Goal: Task Accomplishment & Management: Use online tool/utility

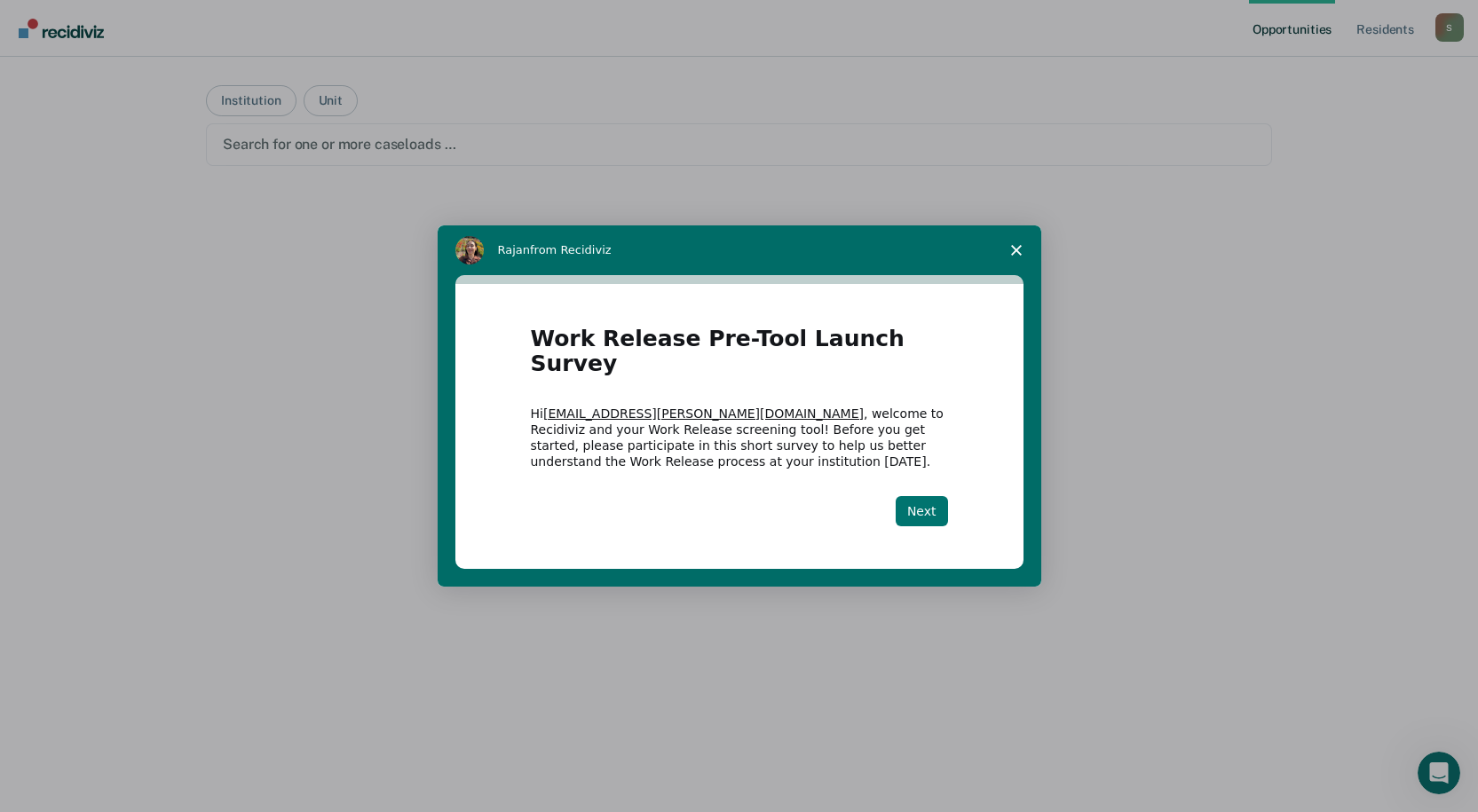
click at [945, 503] on button "Next" at bounding box center [922, 511] width 52 height 30
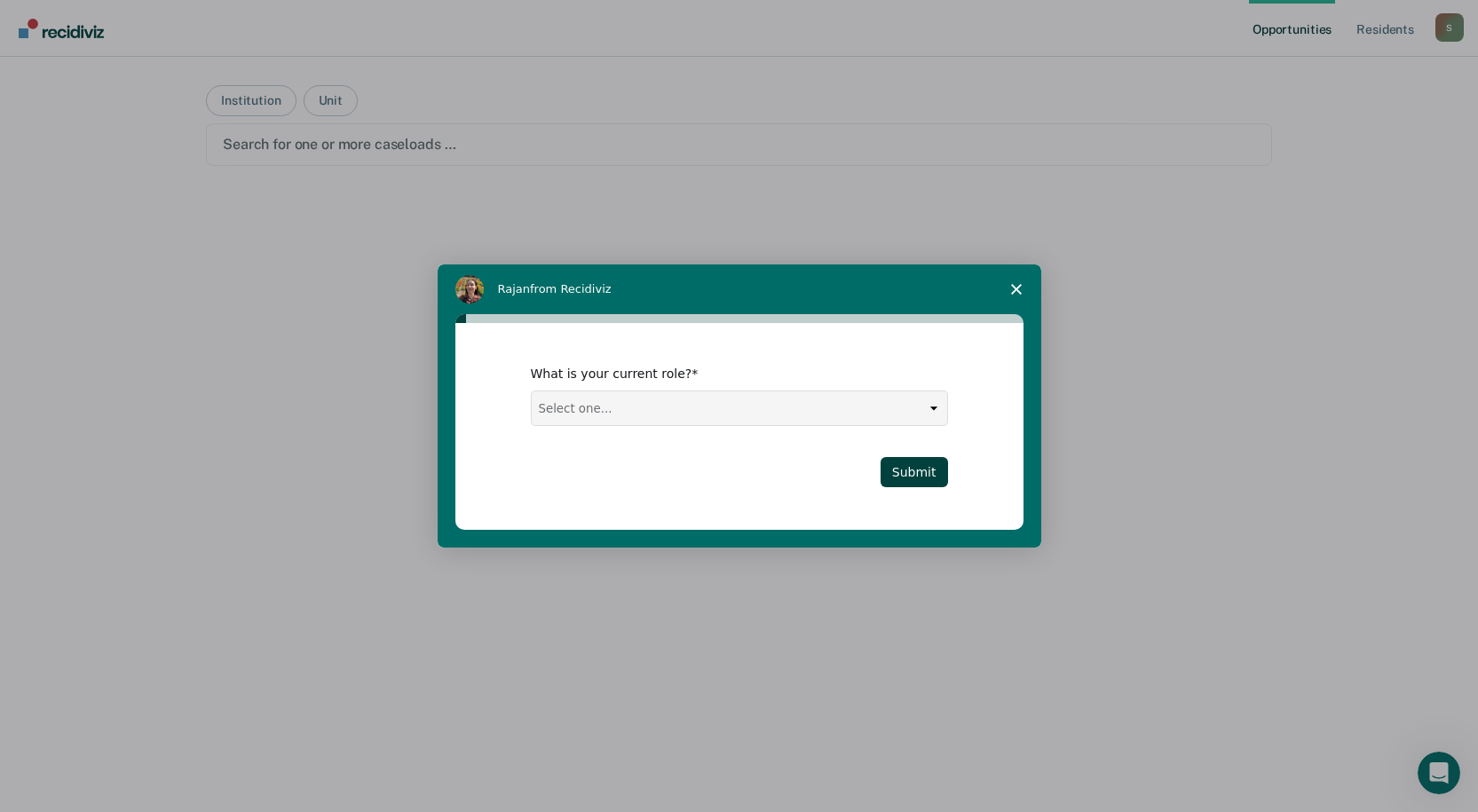
click at [836, 420] on select "Select one... Case Manager FUM Assistant [PERSON_NAME] [PERSON_NAME]" at bounding box center [739, 407] width 415 height 34
select select "Case Manager"
click at [532, 391] on select "Select one... Case Manager FUM Assistant [PERSON_NAME] [PERSON_NAME]" at bounding box center [739, 407] width 415 height 34
click at [937, 475] on button "Submit" at bounding box center [914, 471] width 67 height 30
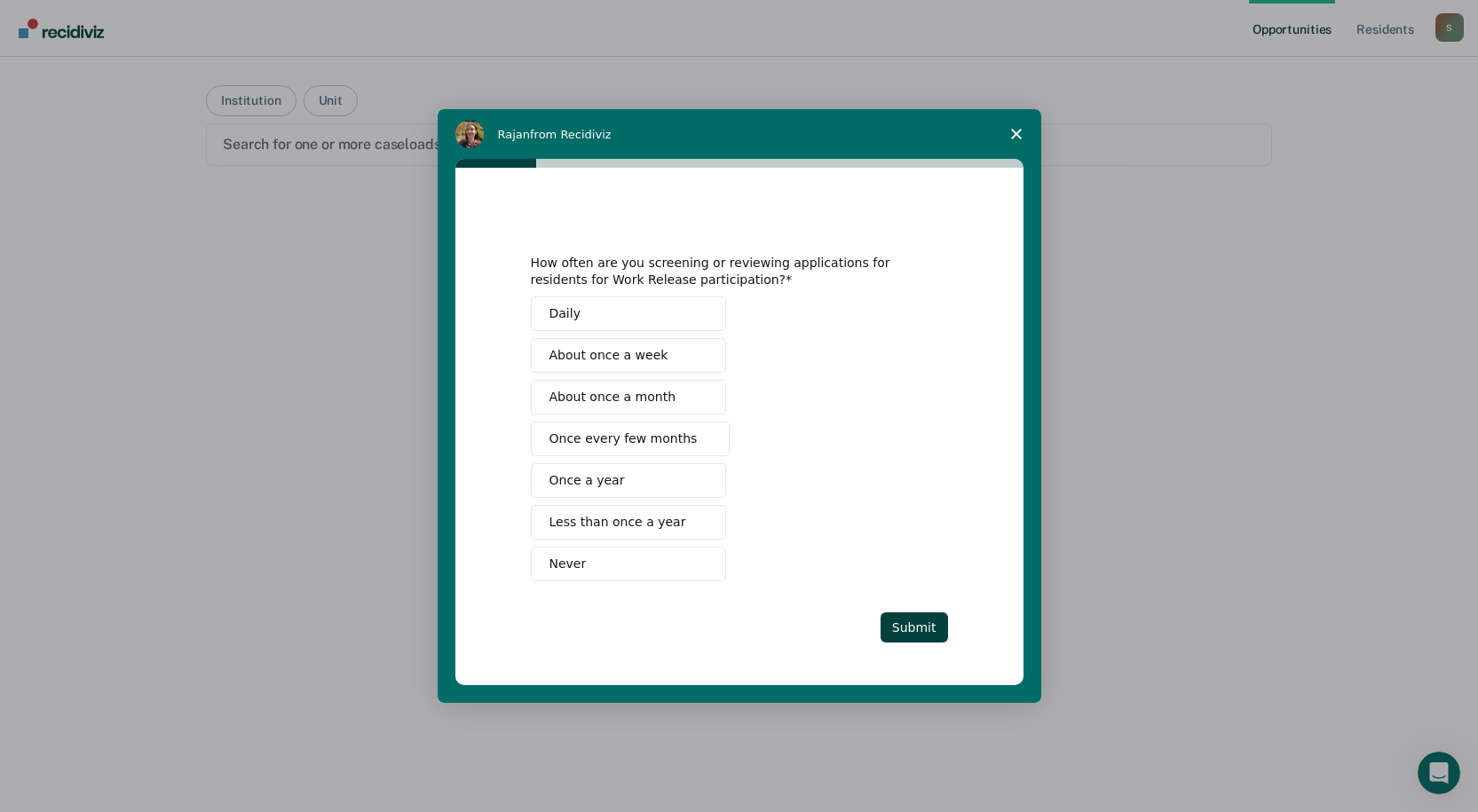
click at [687, 514] on button "Less than once a year" at bounding box center [628, 522] width 196 height 35
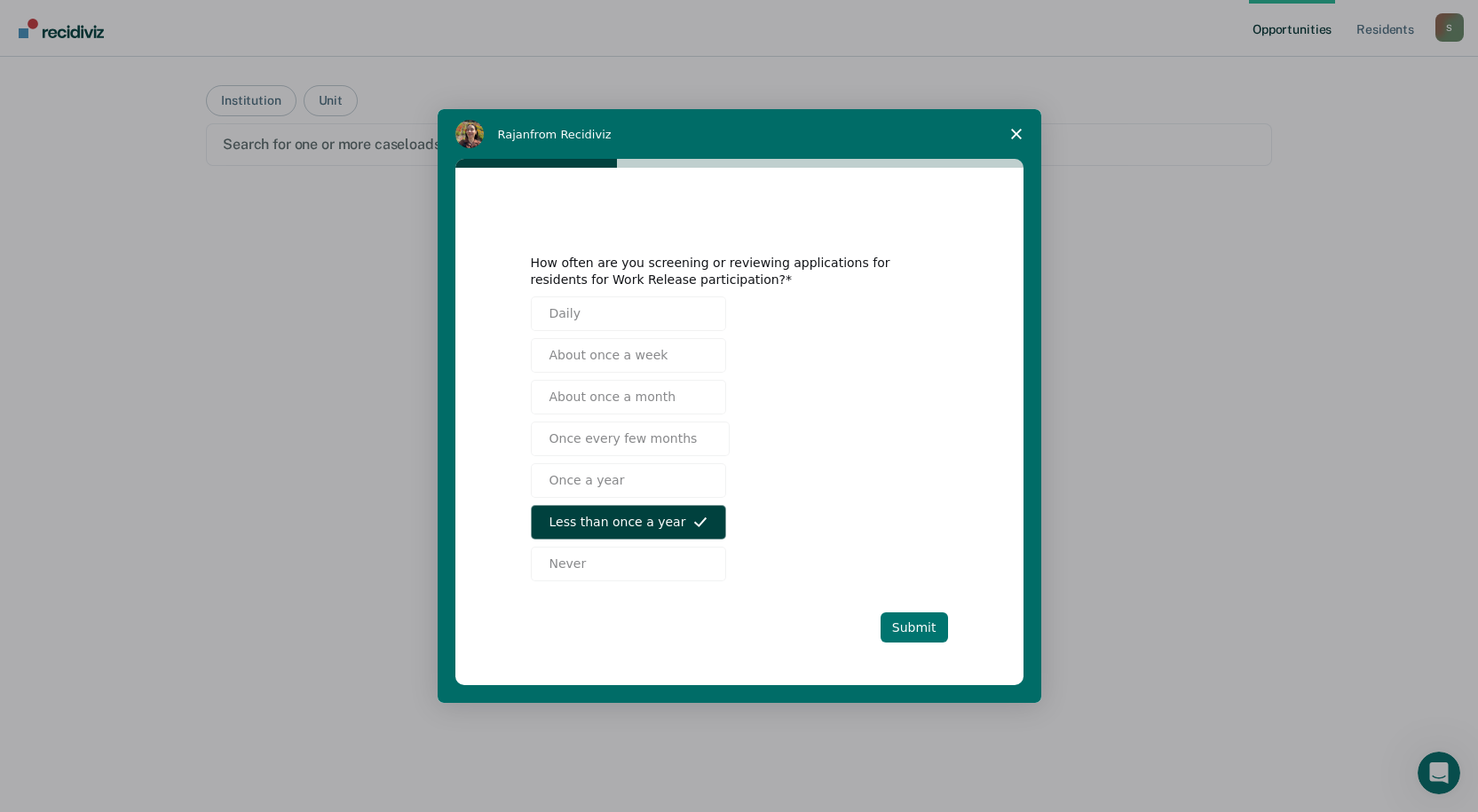
click at [929, 639] on button "Submit" at bounding box center [914, 627] width 67 height 30
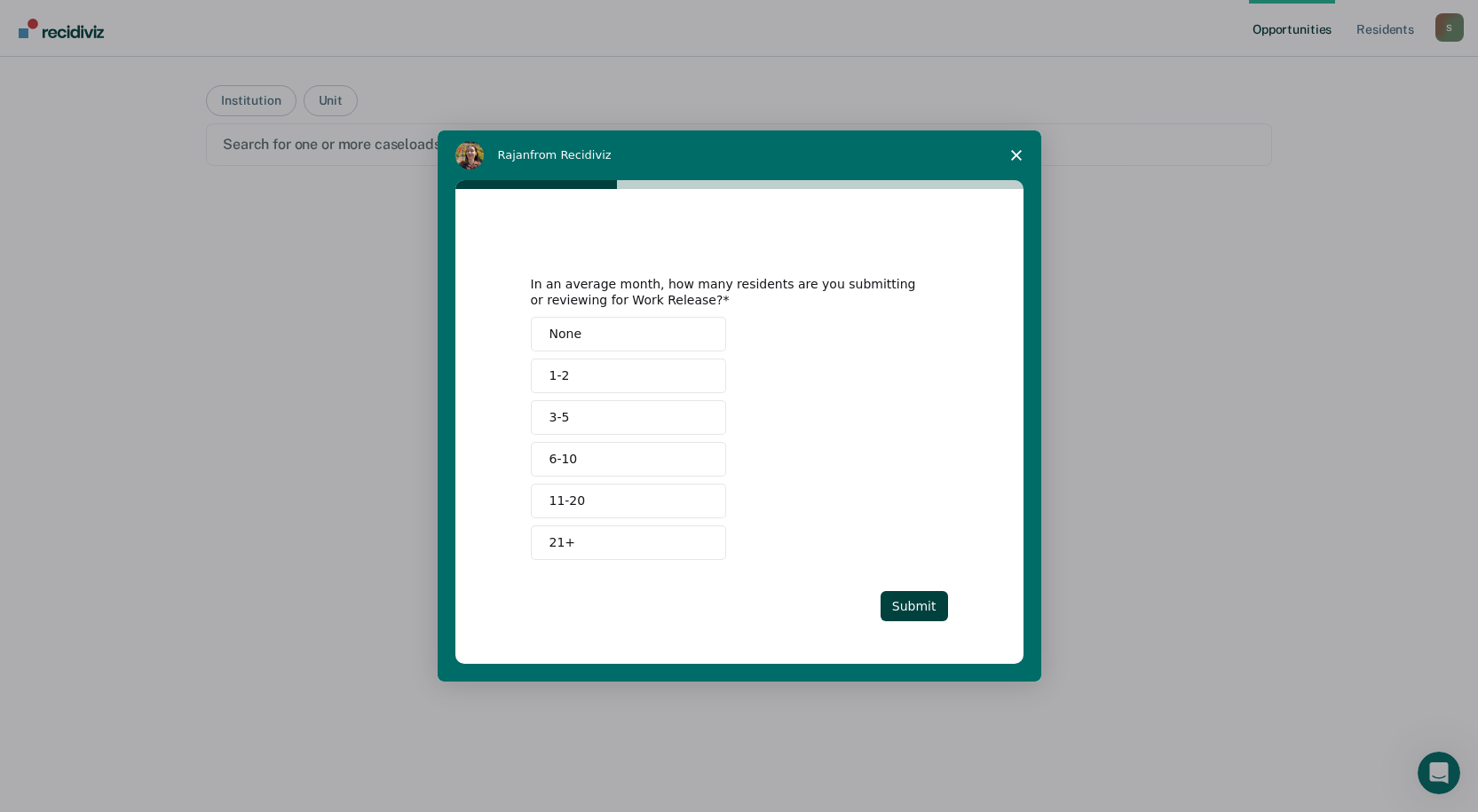
click at [680, 333] on button "None" at bounding box center [628, 334] width 196 height 35
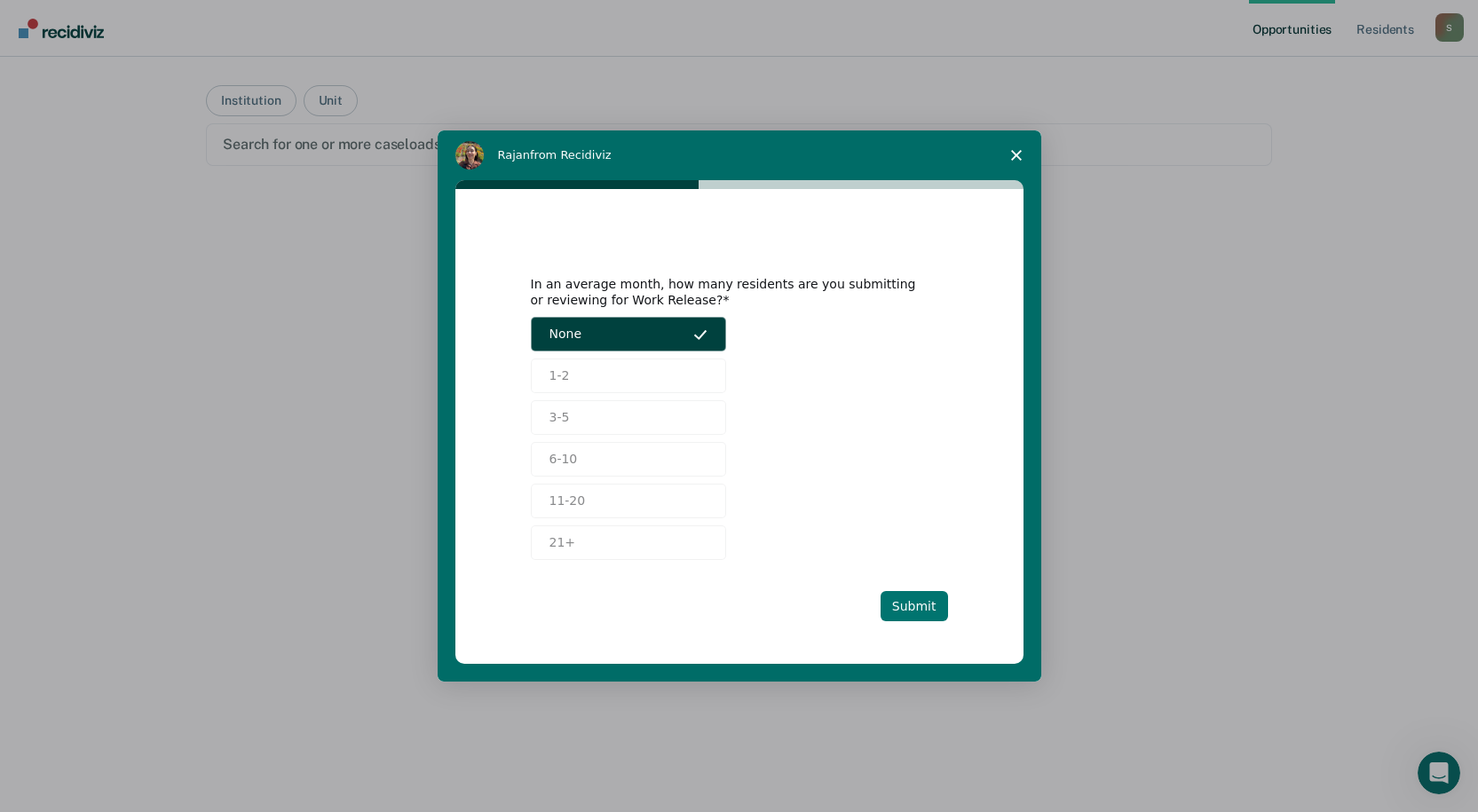
click at [920, 606] on button "Submit" at bounding box center [914, 606] width 67 height 30
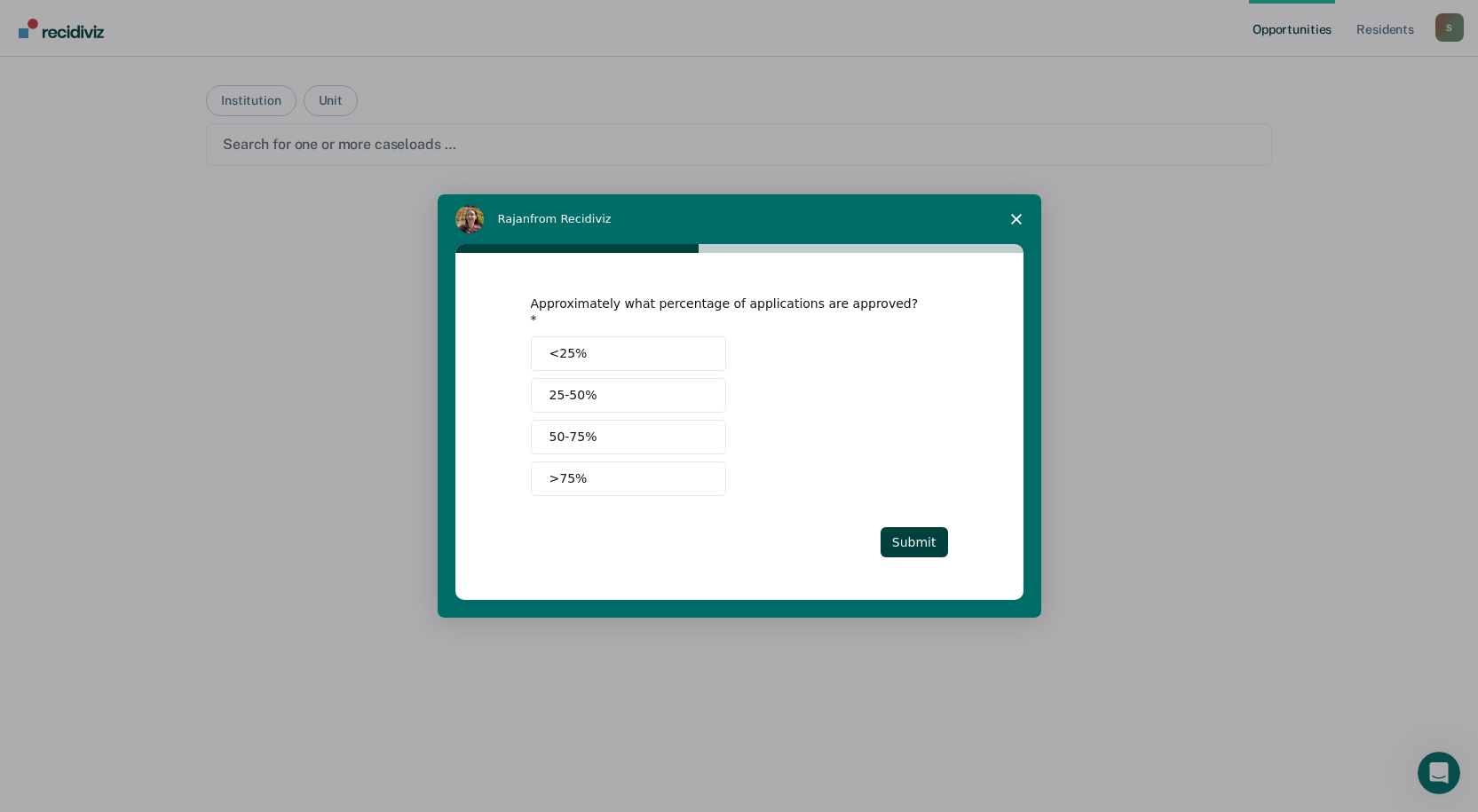
click at [670, 480] on button ">75%" at bounding box center [628, 479] width 196 height 35
click at [568, 469] on span ">75%" at bounding box center [568, 478] width 39 height 18
click at [581, 428] on span "50-75%" at bounding box center [573, 436] width 48 height 18
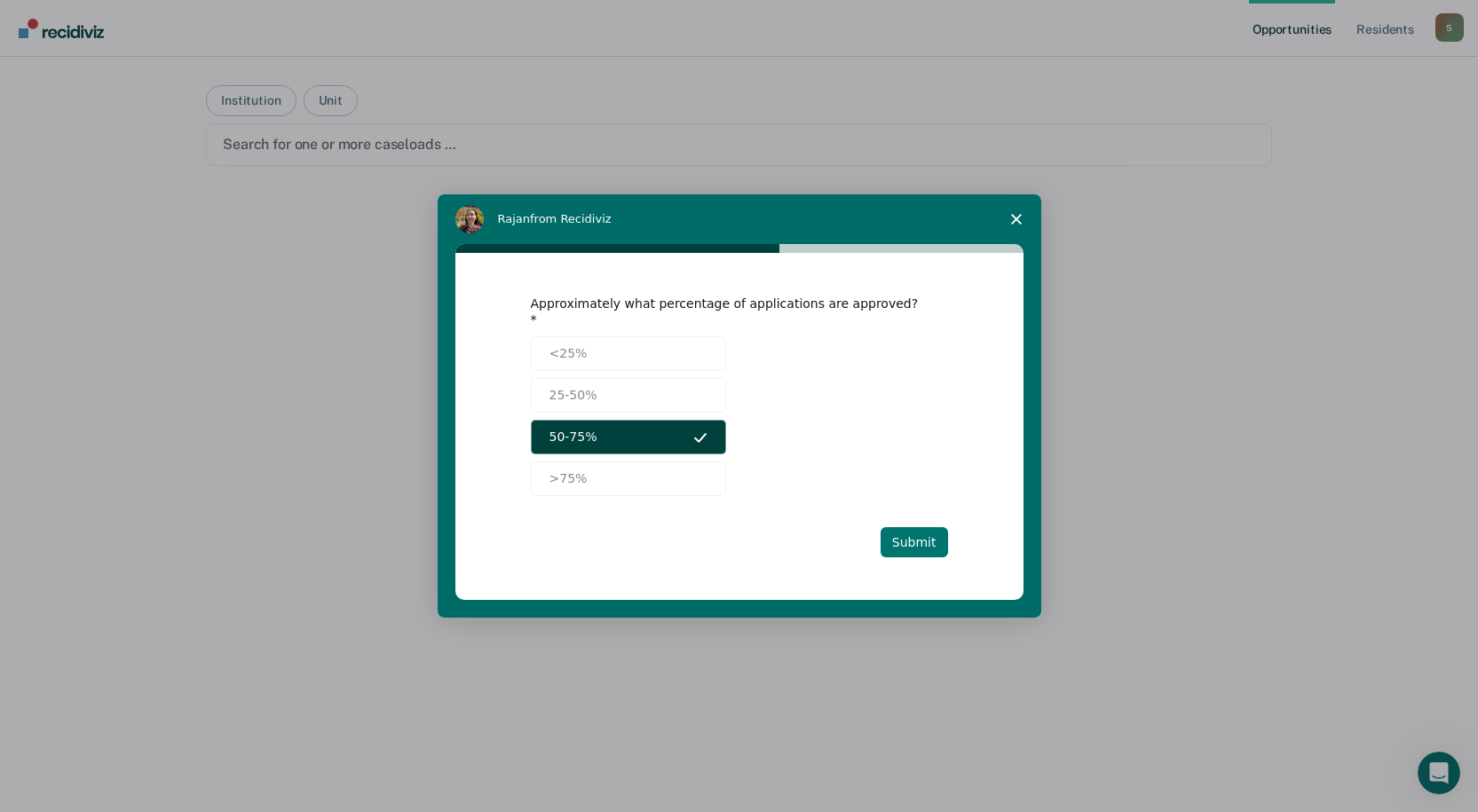
click at [925, 540] on button "Submit" at bounding box center [914, 541] width 67 height 30
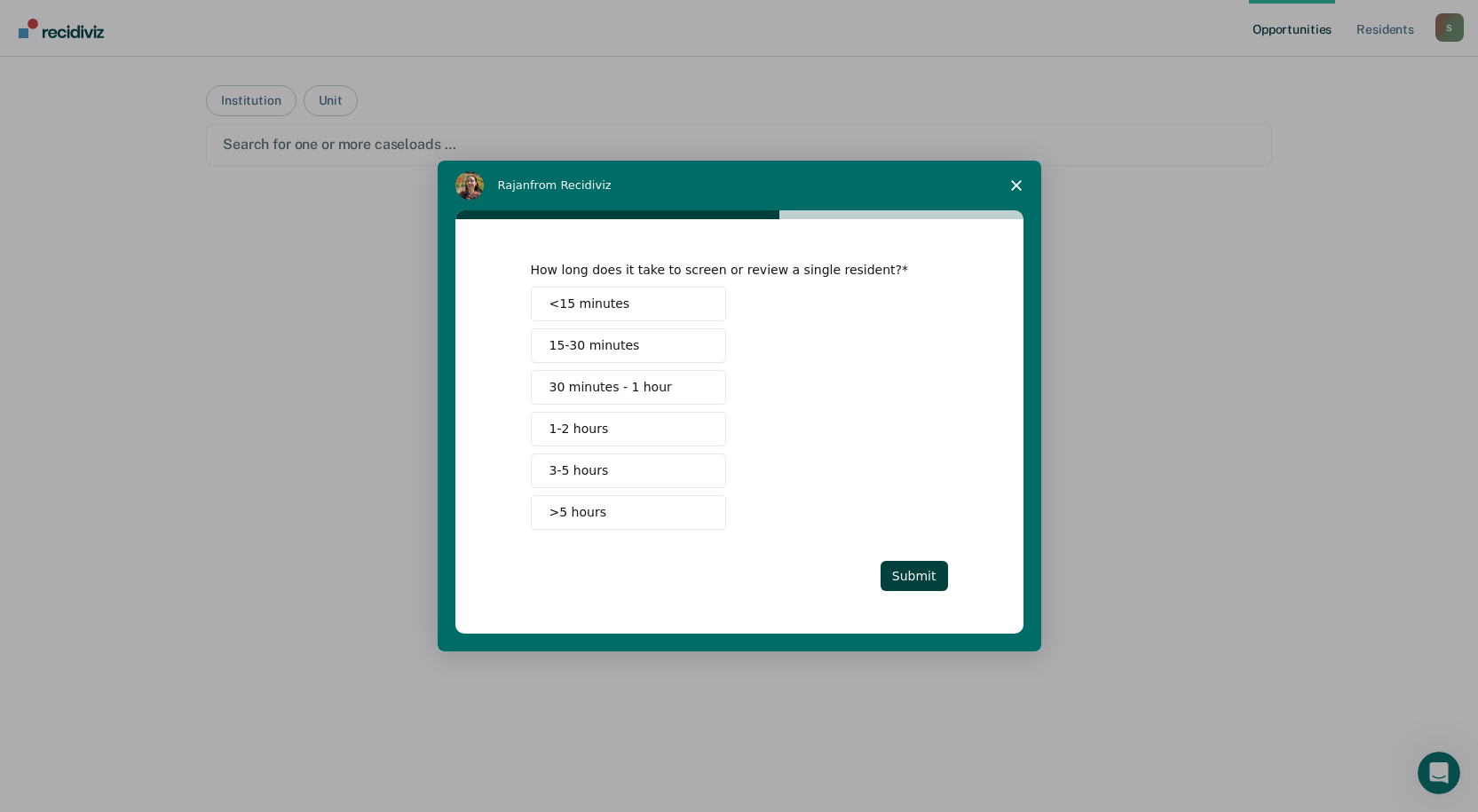
click at [666, 301] on button "<15 minutes" at bounding box center [628, 304] width 196 height 35
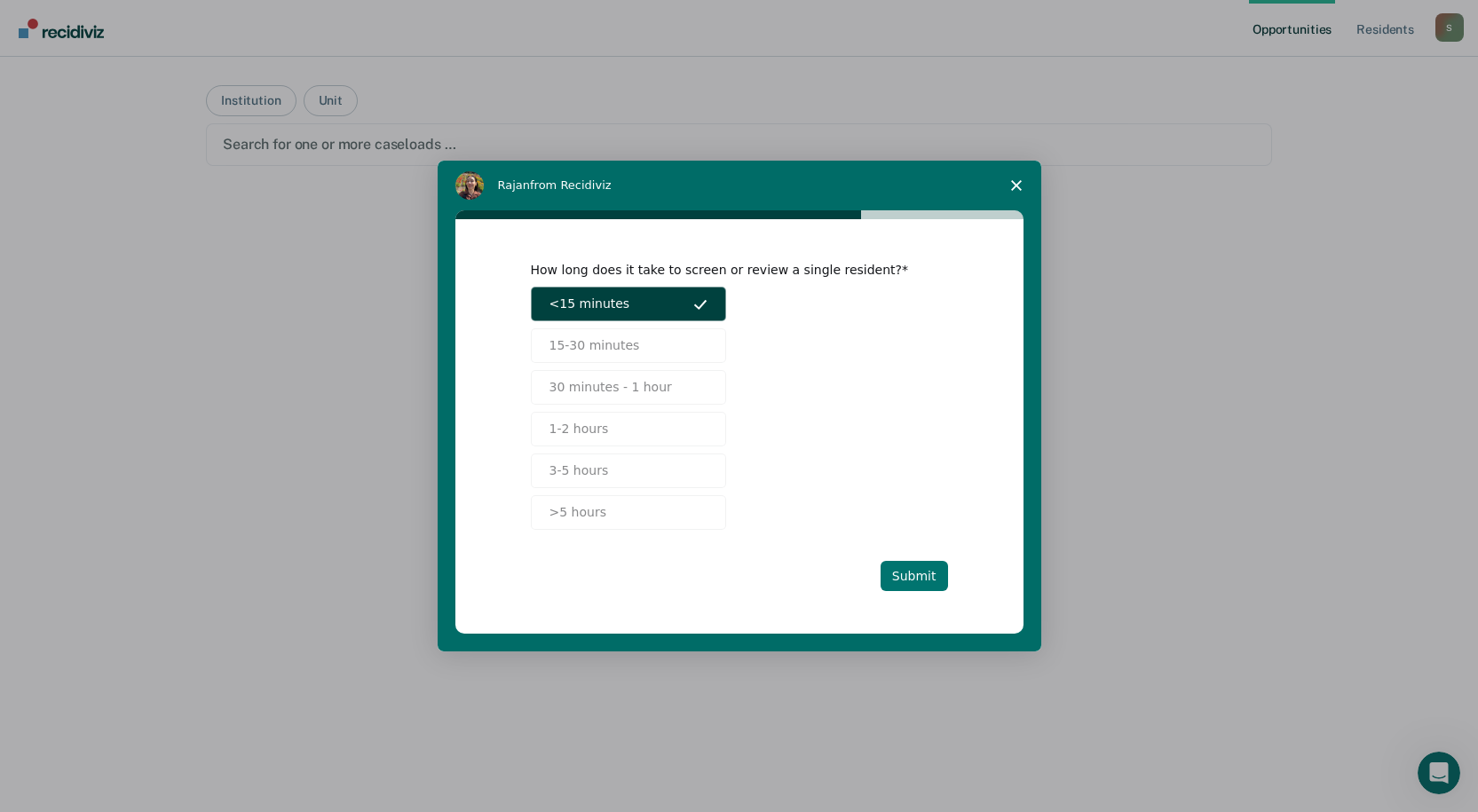
click at [906, 588] on button "Submit" at bounding box center [914, 575] width 67 height 30
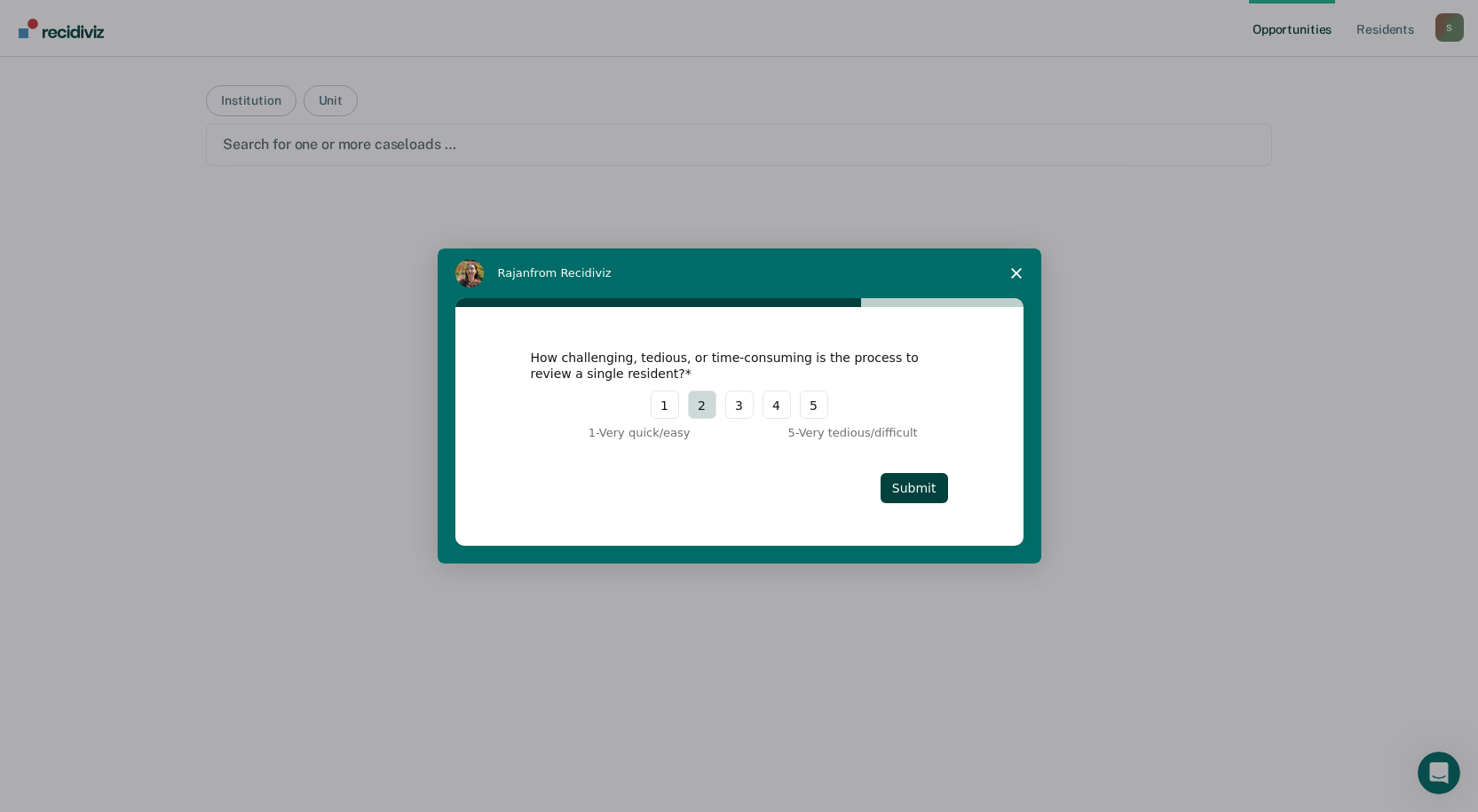
click at [704, 406] on button "2" at bounding box center [701, 404] width 28 height 28
click at [932, 489] on button "Submit" at bounding box center [914, 487] width 67 height 30
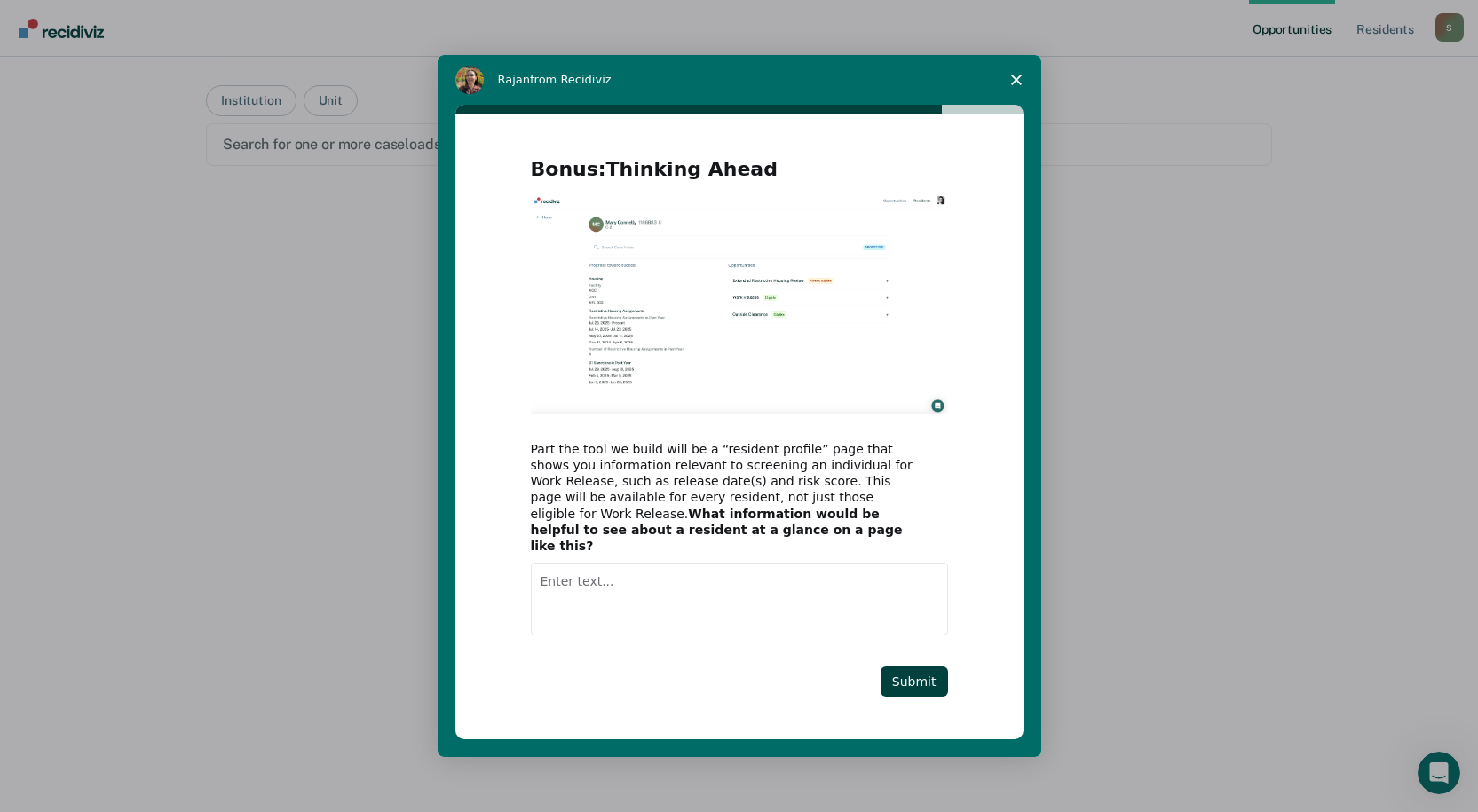
click at [766, 307] on img "Intercom messenger" at bounding box center [739, 303] width 417 height 222
click at [746, 618] on textarea "Enter text..." at bounding box center [739, 599] width 417 height 73
type textarea "I cannot think of any at this time."
click at [898, 667] on button "Submit" at bounding box center [914, 681] width 67 height 30
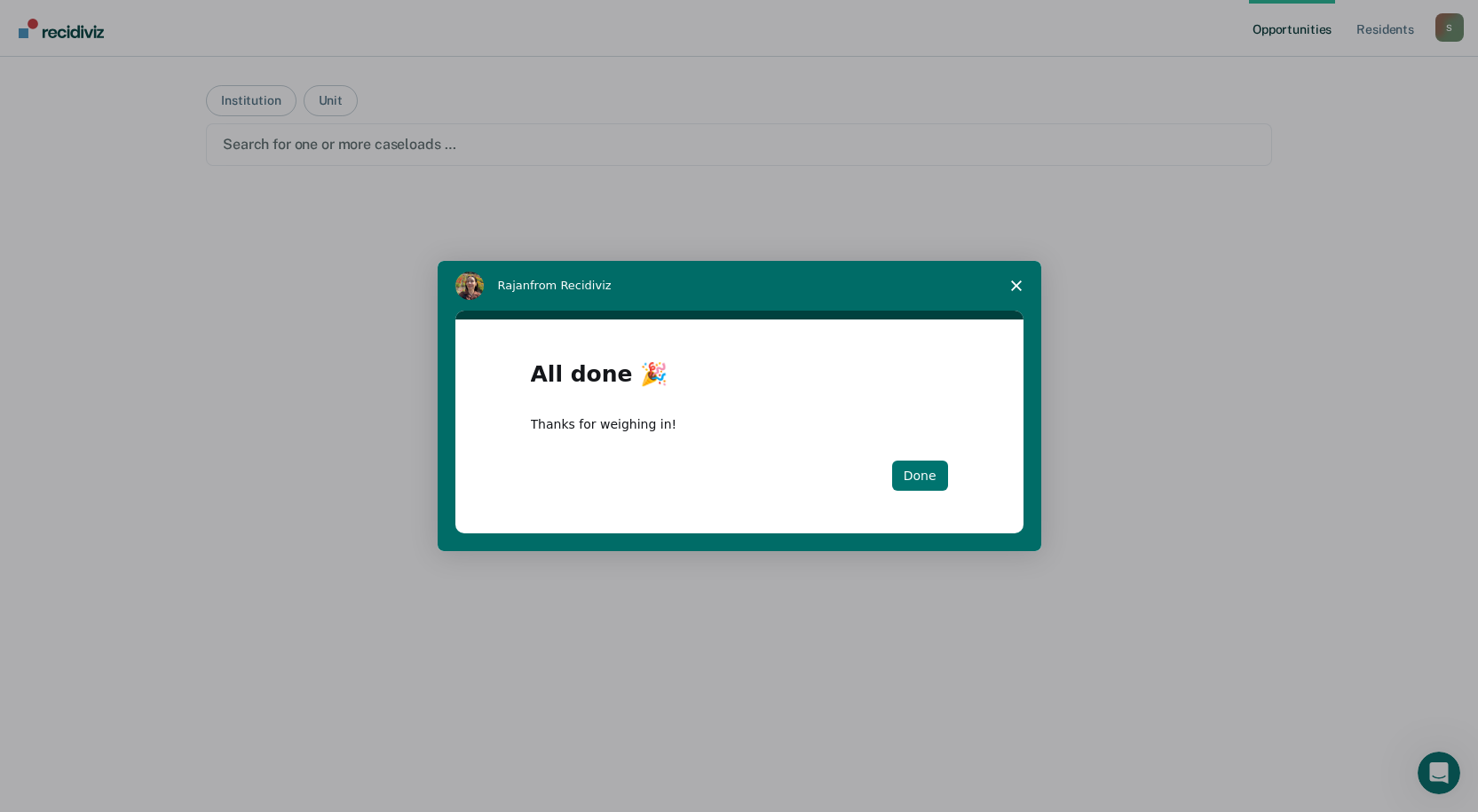
click at [908, 478] on button "Done" at bounding box center [920, 475] width 56 height 30
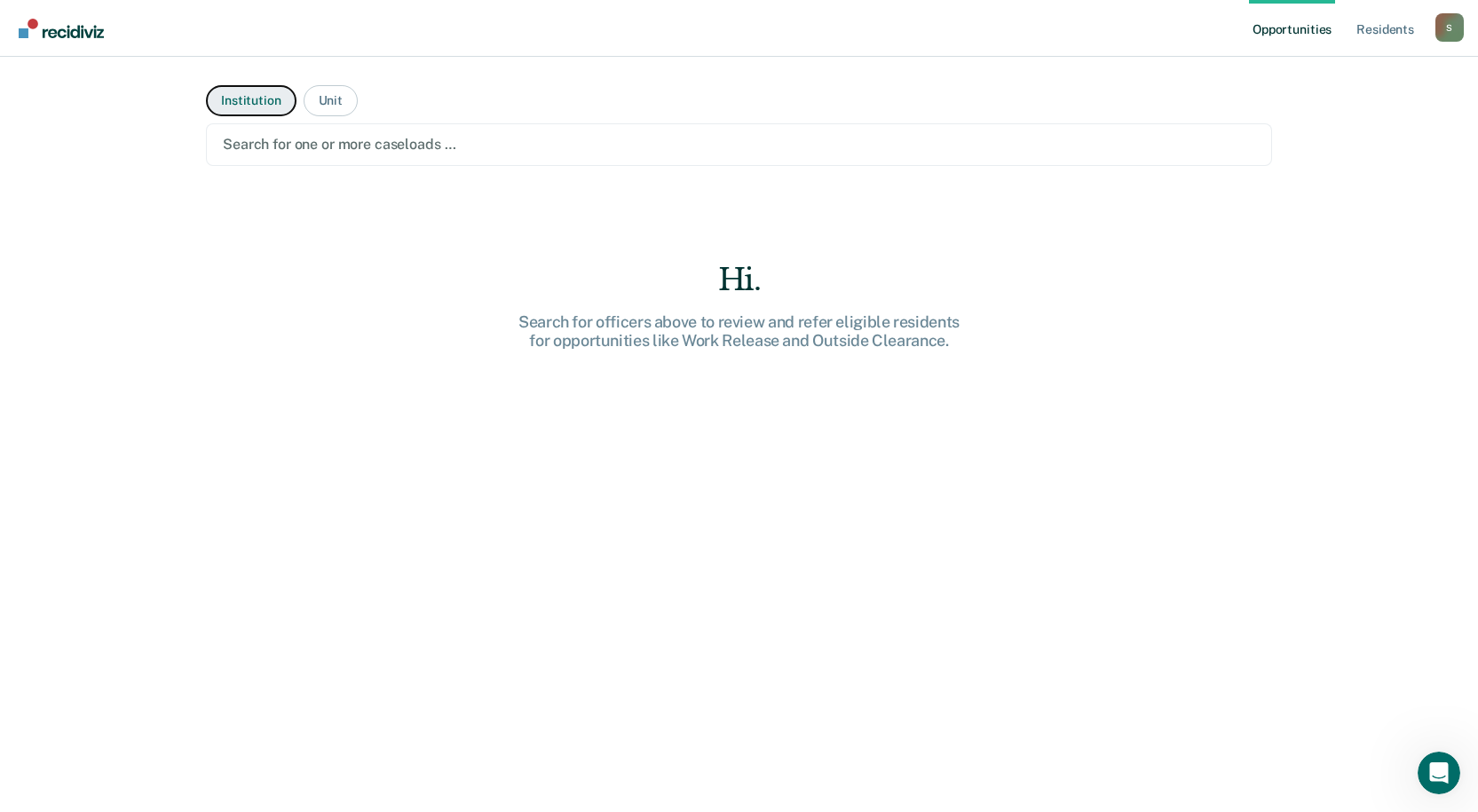
click at [260, 97] on button "Institution" at bounding box center [251, 100] width 90 height 31
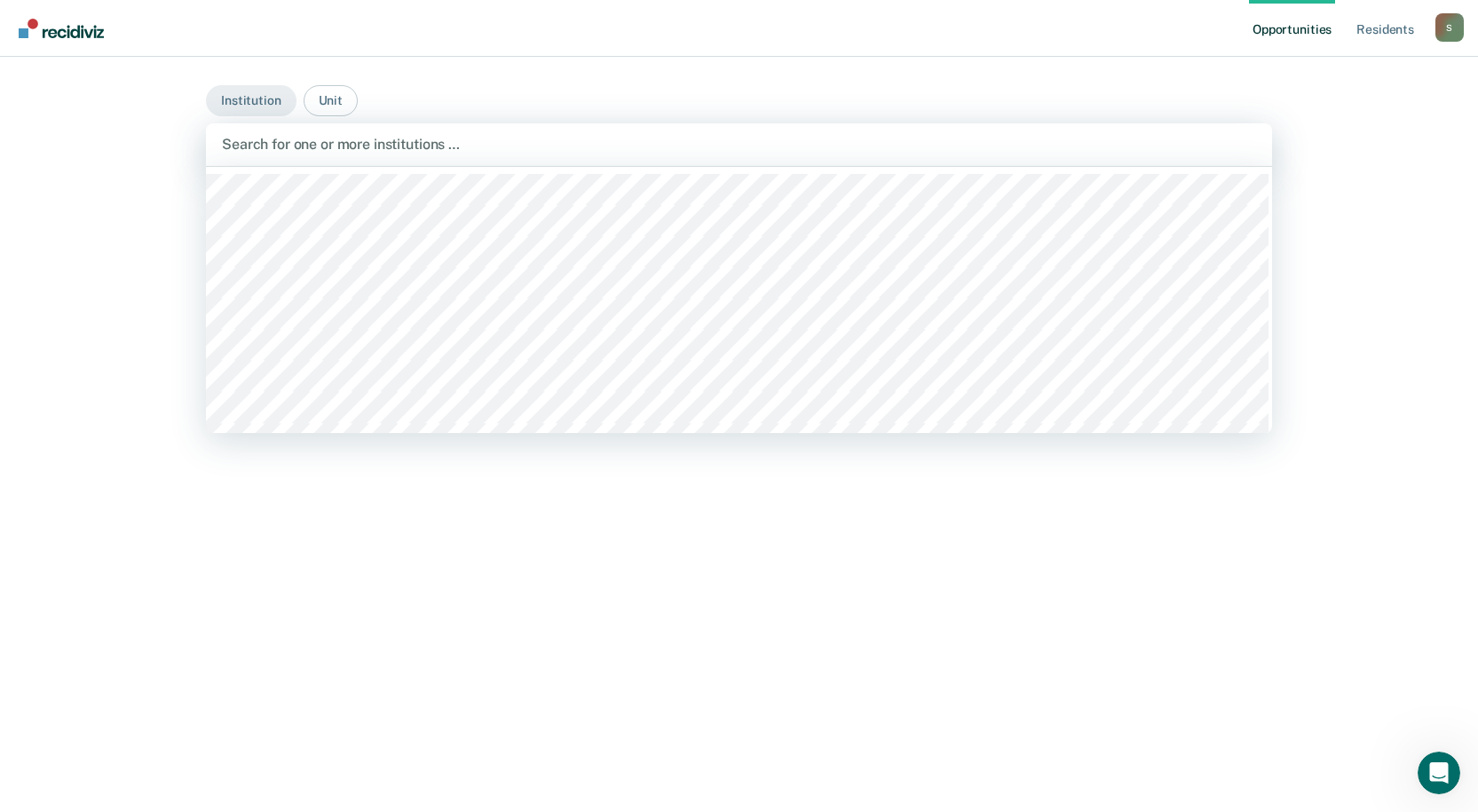
click at [363, 159] on div "Search for one or more institutions …" at bounding box center [739, 144] width 1066 height 42
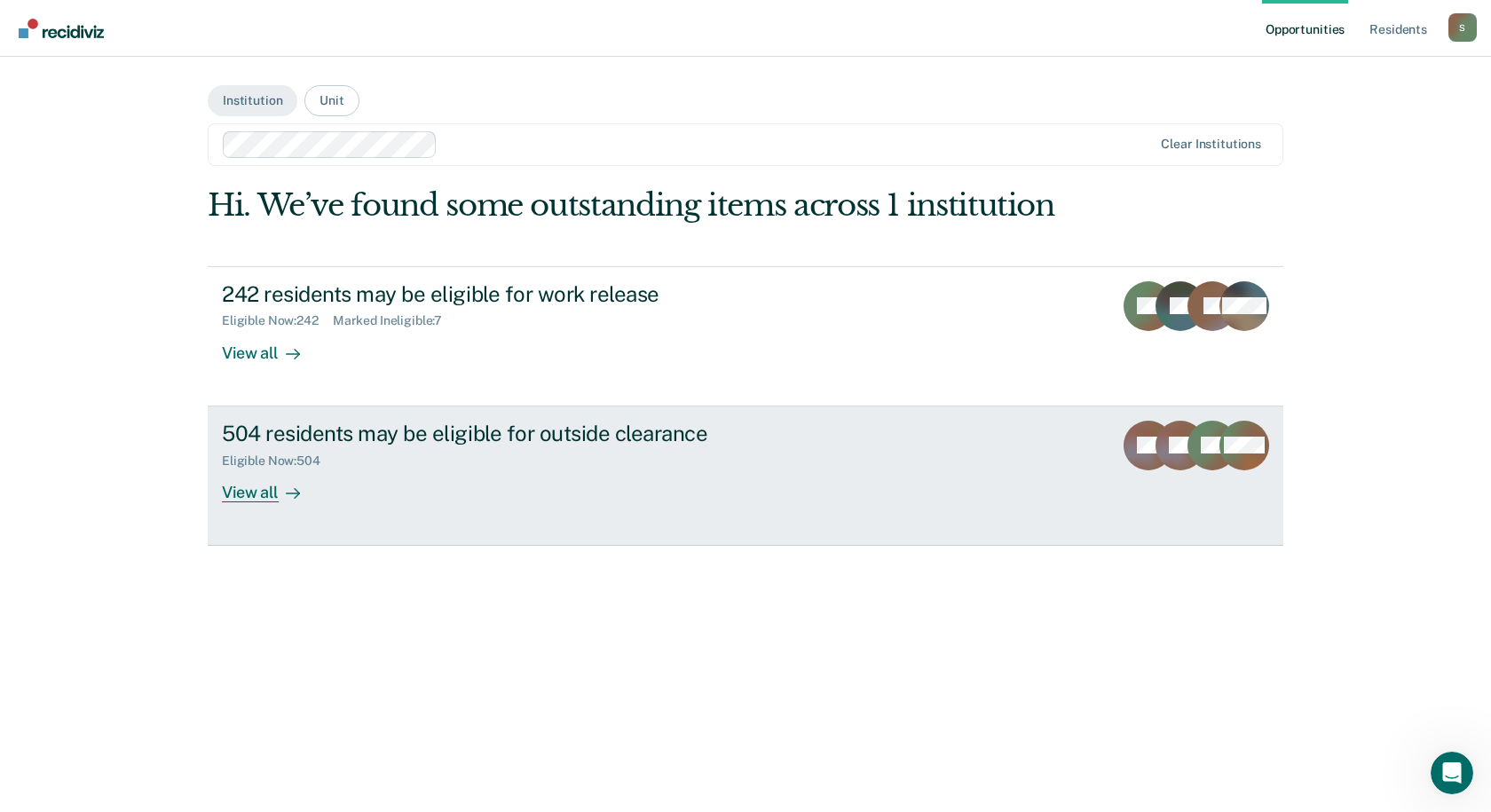
click at [746, 471] on div "504 residents may be eligible for outside clearance Eligible Now : 504 View all" at bounding box center [554, 461] width 666 height 82
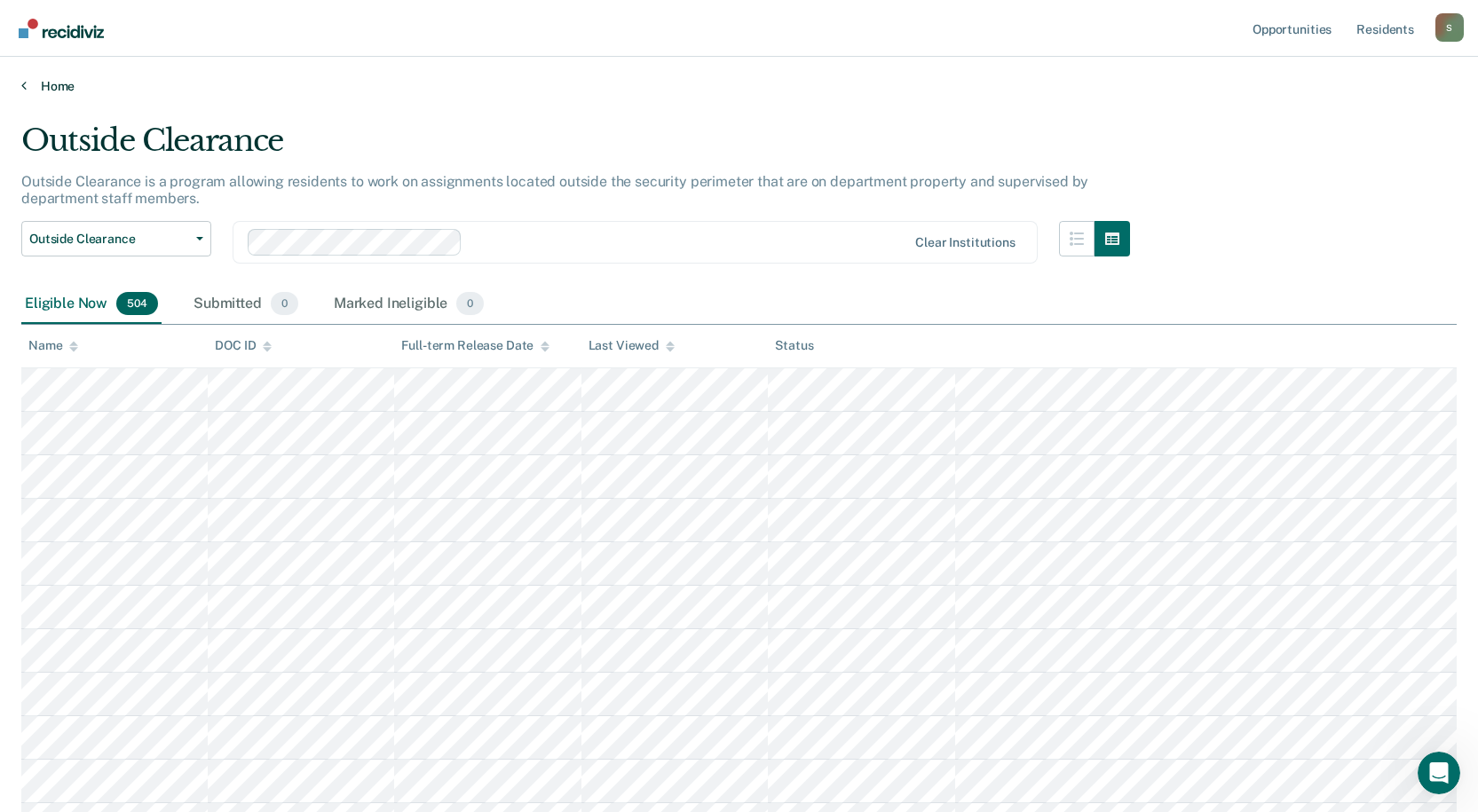
click at [56, 85] on link "Home" at bounding box center [739, 86] width 1436 height 16
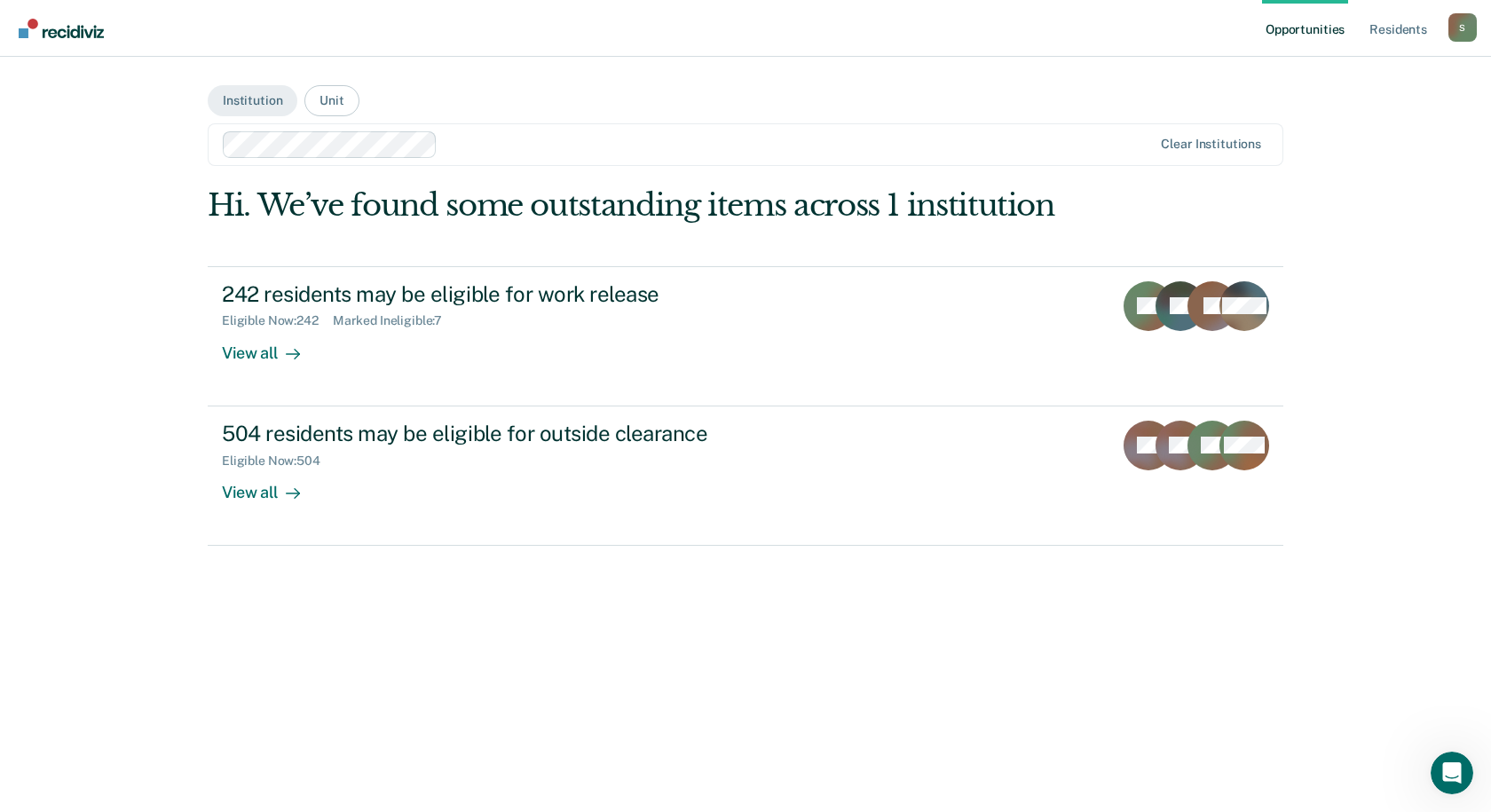
click at [798, 144] on div at bounding box center [798, 144] width 707 height 20
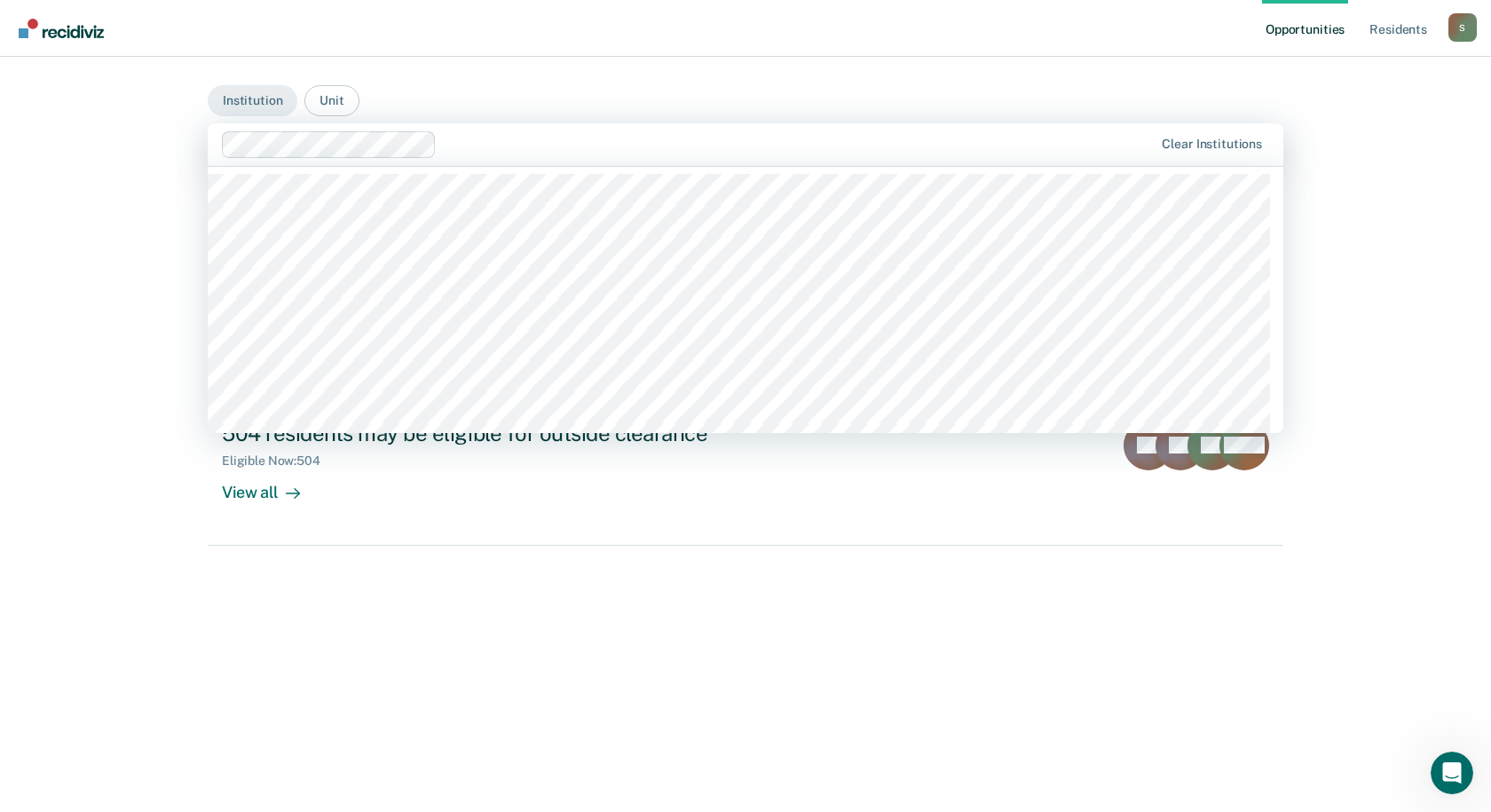
click at [330, 83] on main "Institution Unit 20 results available. Use Up and Down to choose options, press…" at bounding box center [745, 413] width 1118 height 713
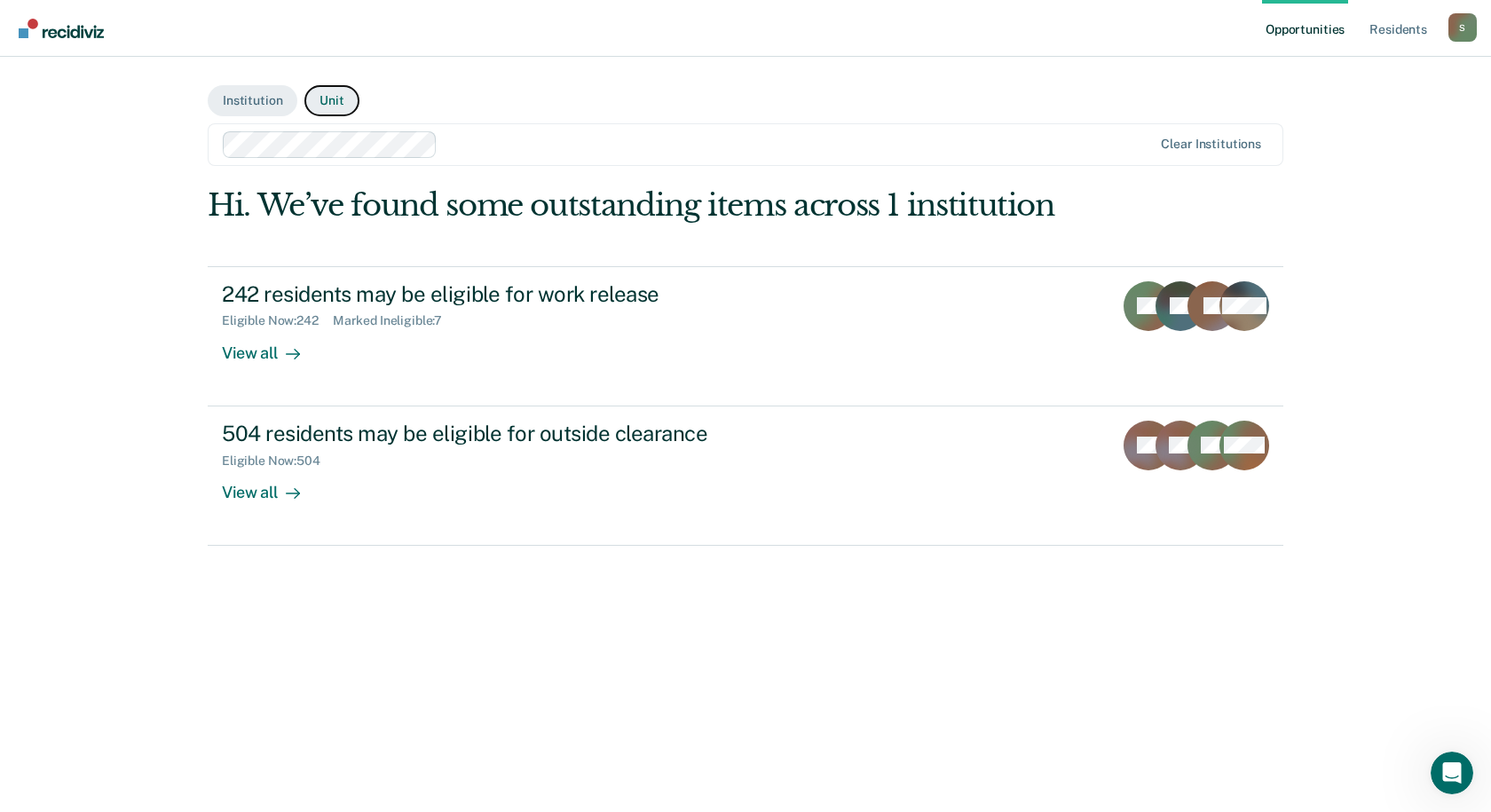
click at [335, 92] on button "Unit" at bounding box center [331, 100] width 54 height 31
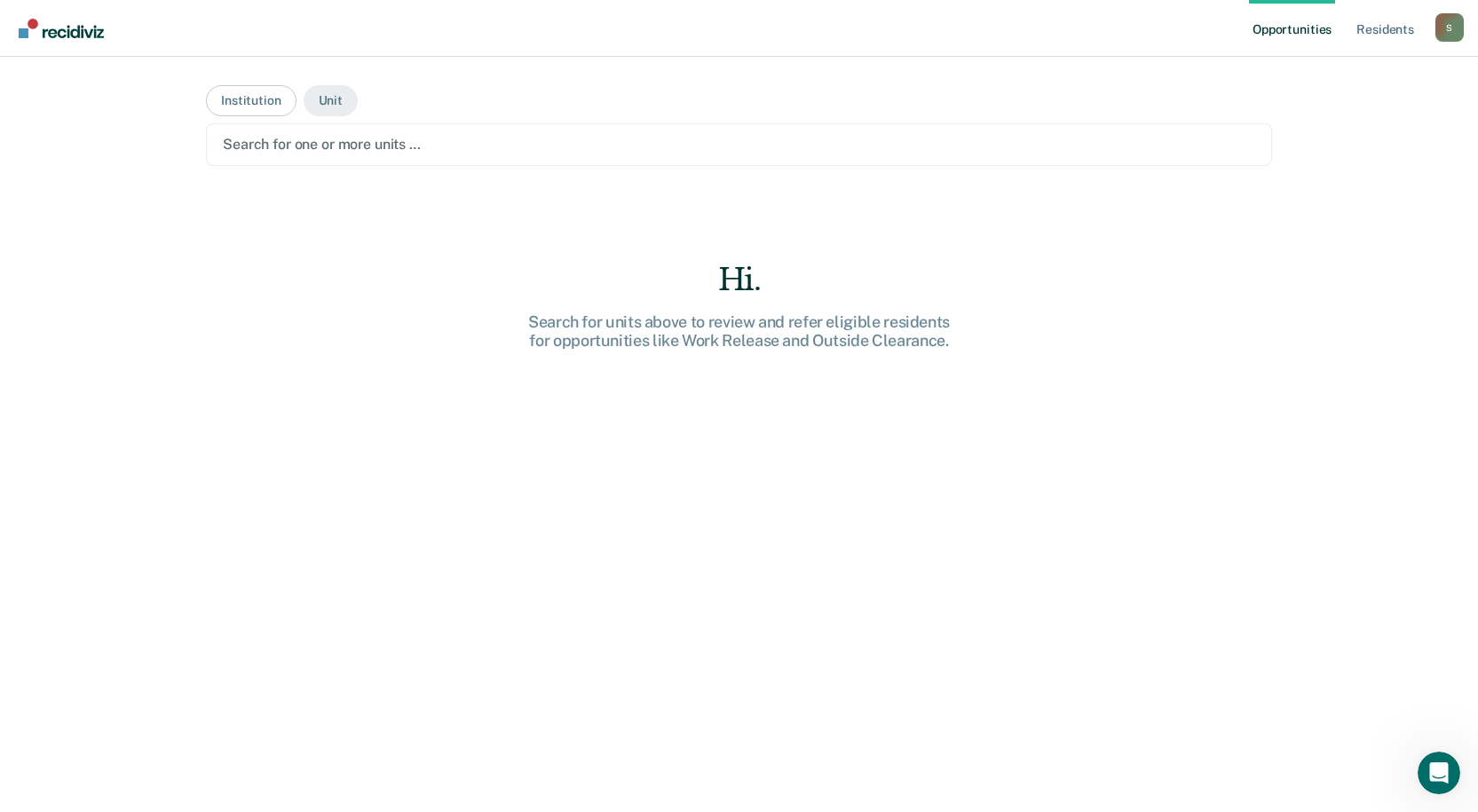
click at [332, 131] on div "Search for one or more units …" at bounding box center [739, 144] width 1066 height 42
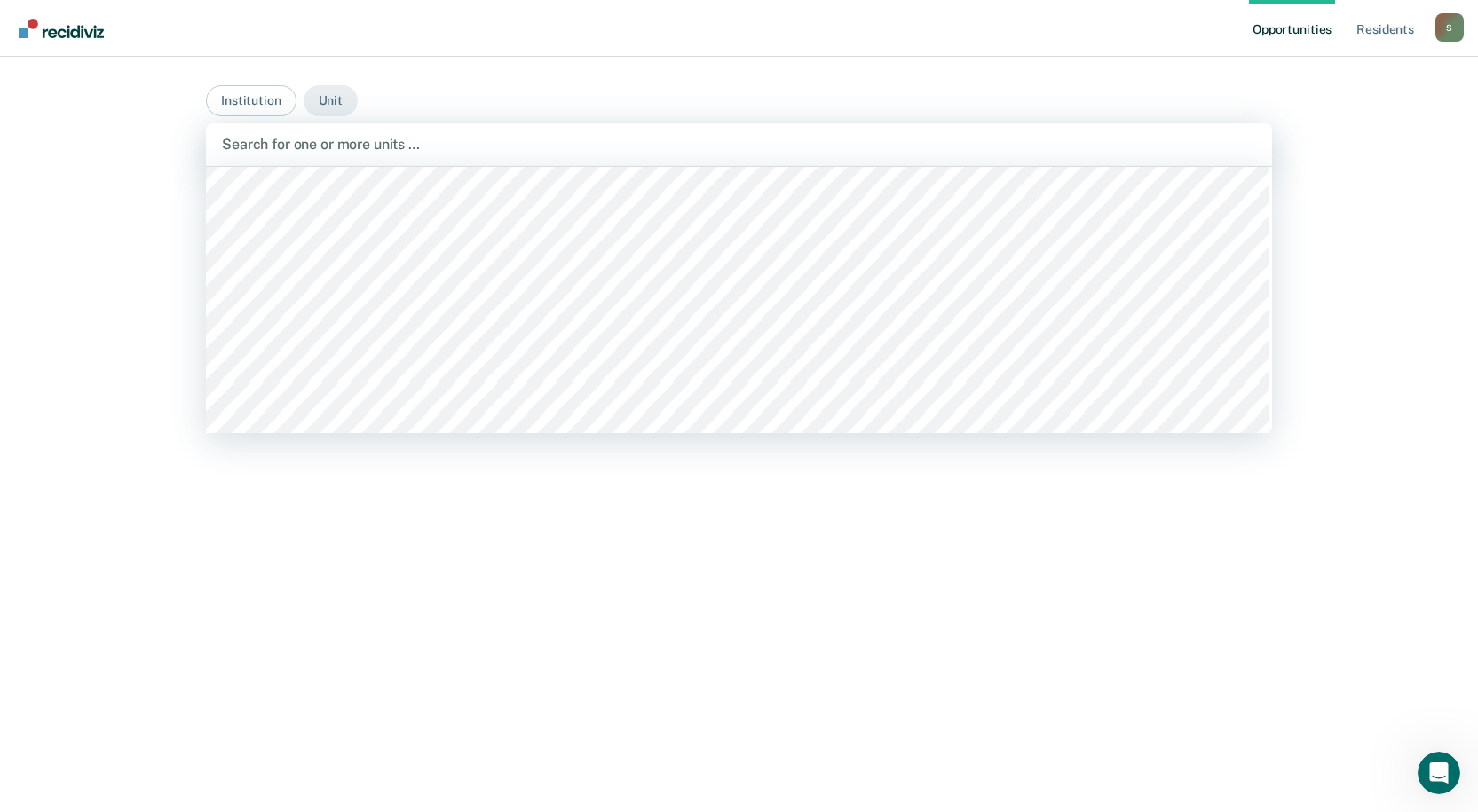
scroll to position [10484, 0]
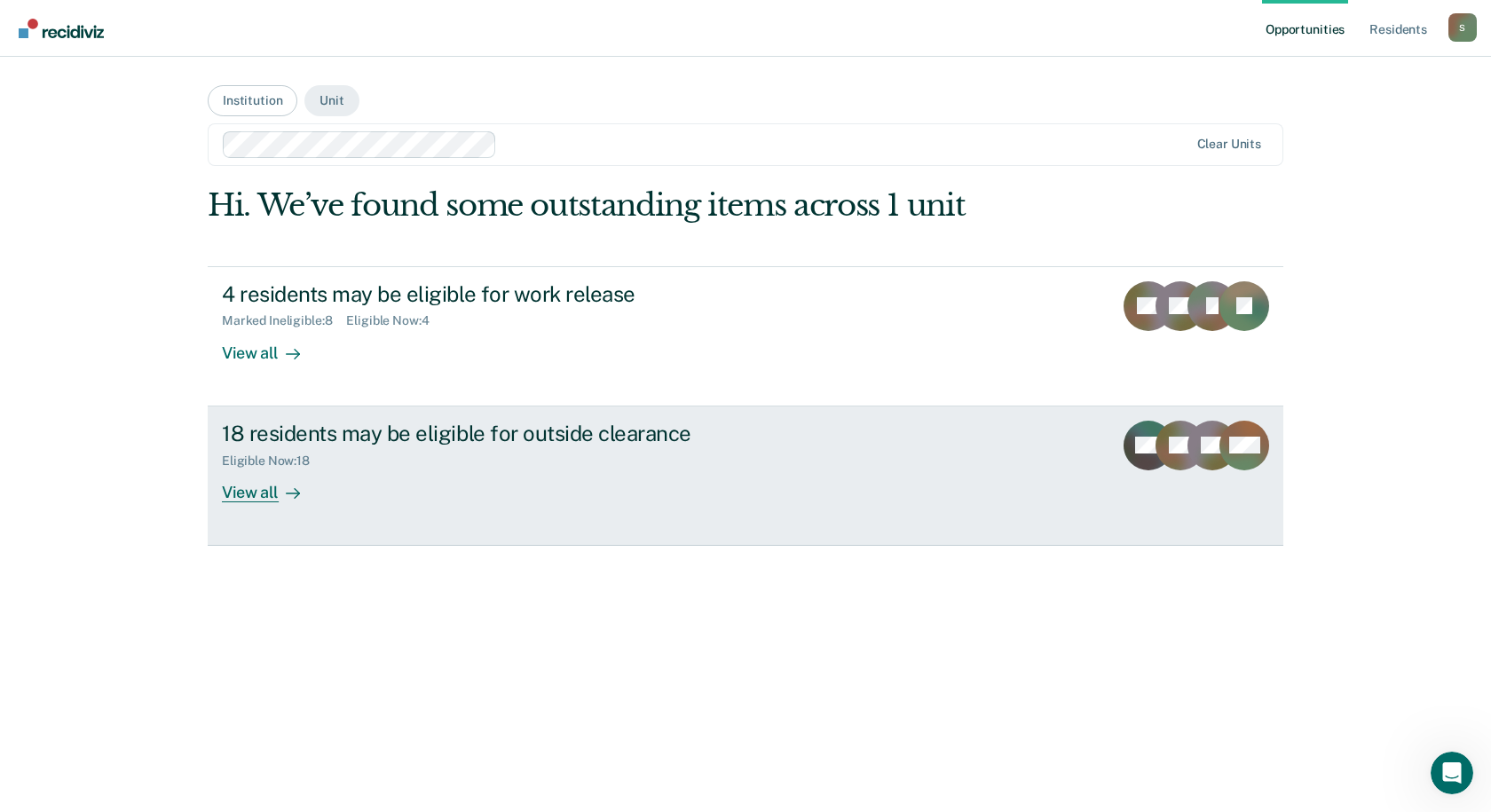
click at [418, 532] on link "18 residents may be eligible for outside clearance Eligible Now : 18 View all M…" at bounding box center [746, 476] width 1076 height 140
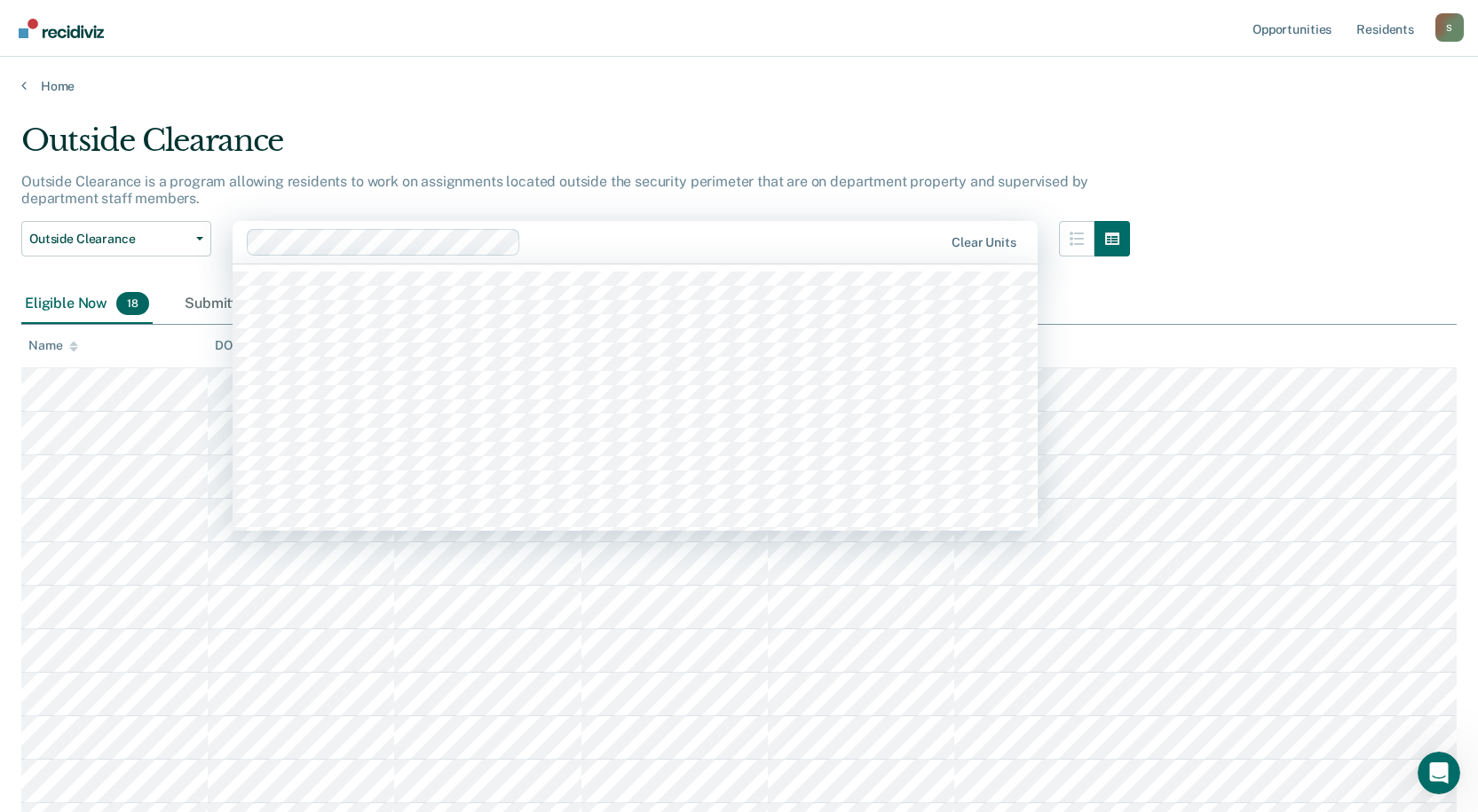
click at [854, 232] on div at bounding box center [735, 241] width 415 height 20
type input "northeast"
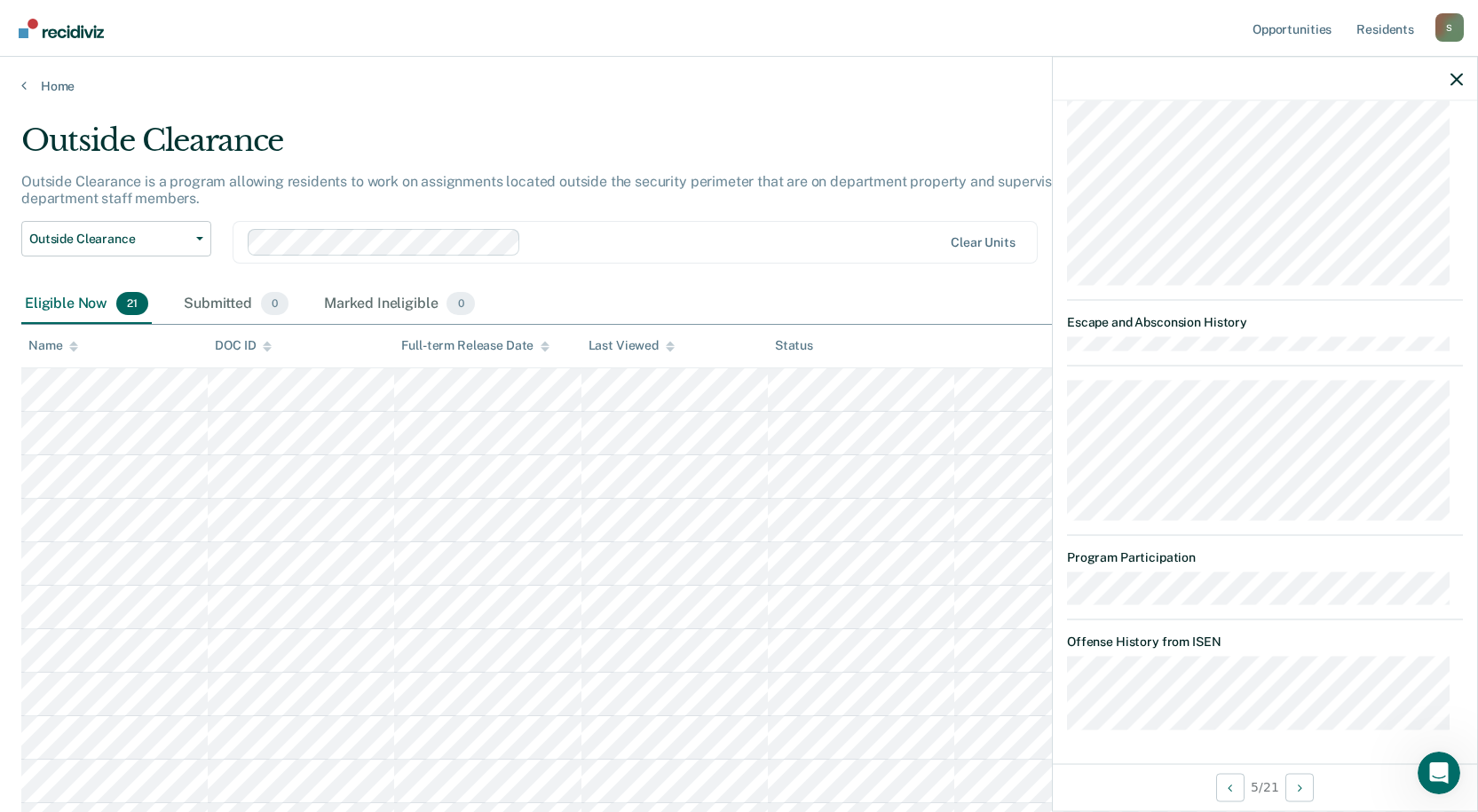
click at [953, 43] on nav "Opportunities Resident s [EMAIL_ADDRESS][PERSON_NAME][DOMAIN_NAME] S Profile Ho…" at bounding box center [739, 28] width 1478 height 57
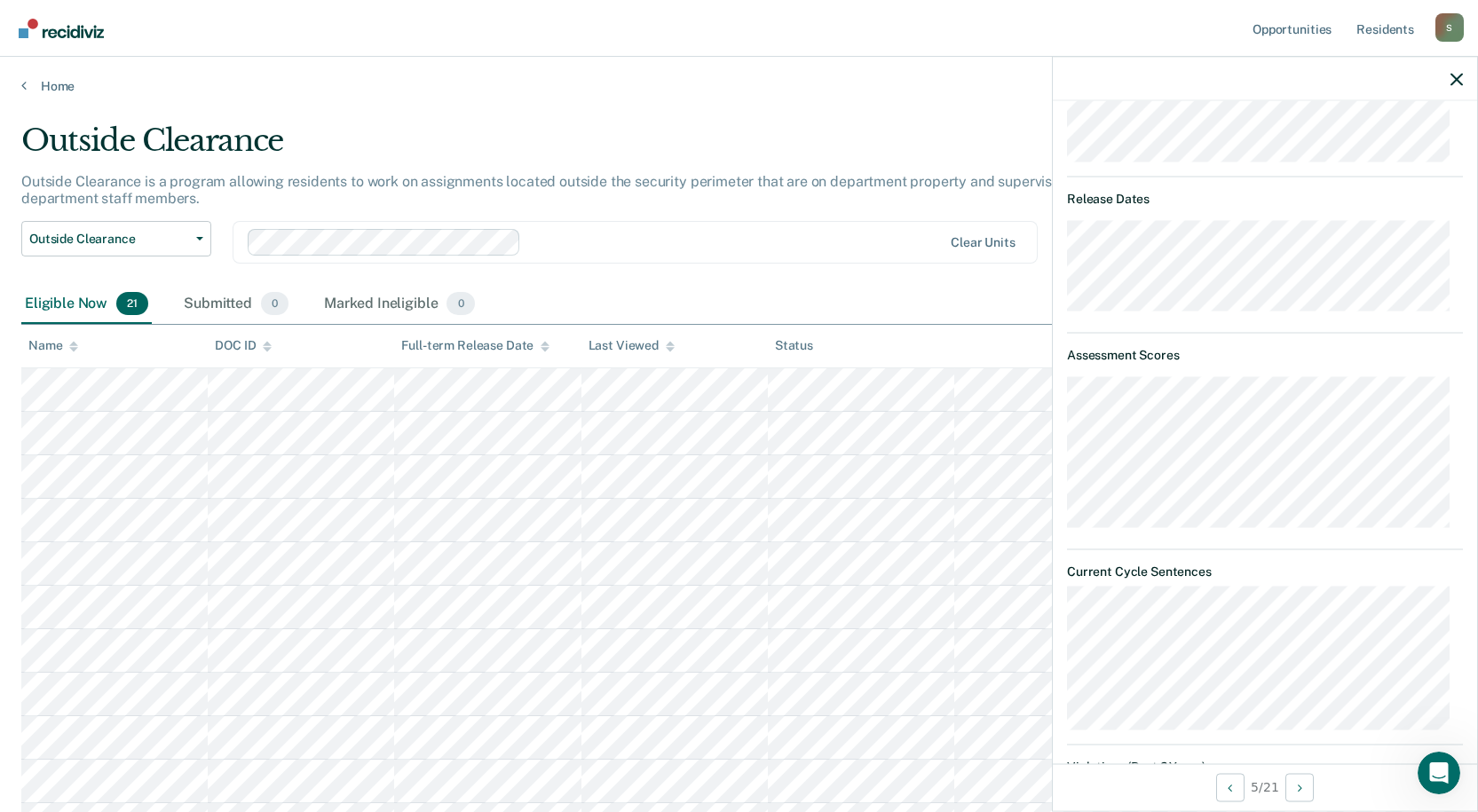
scroll to position [621, 0]
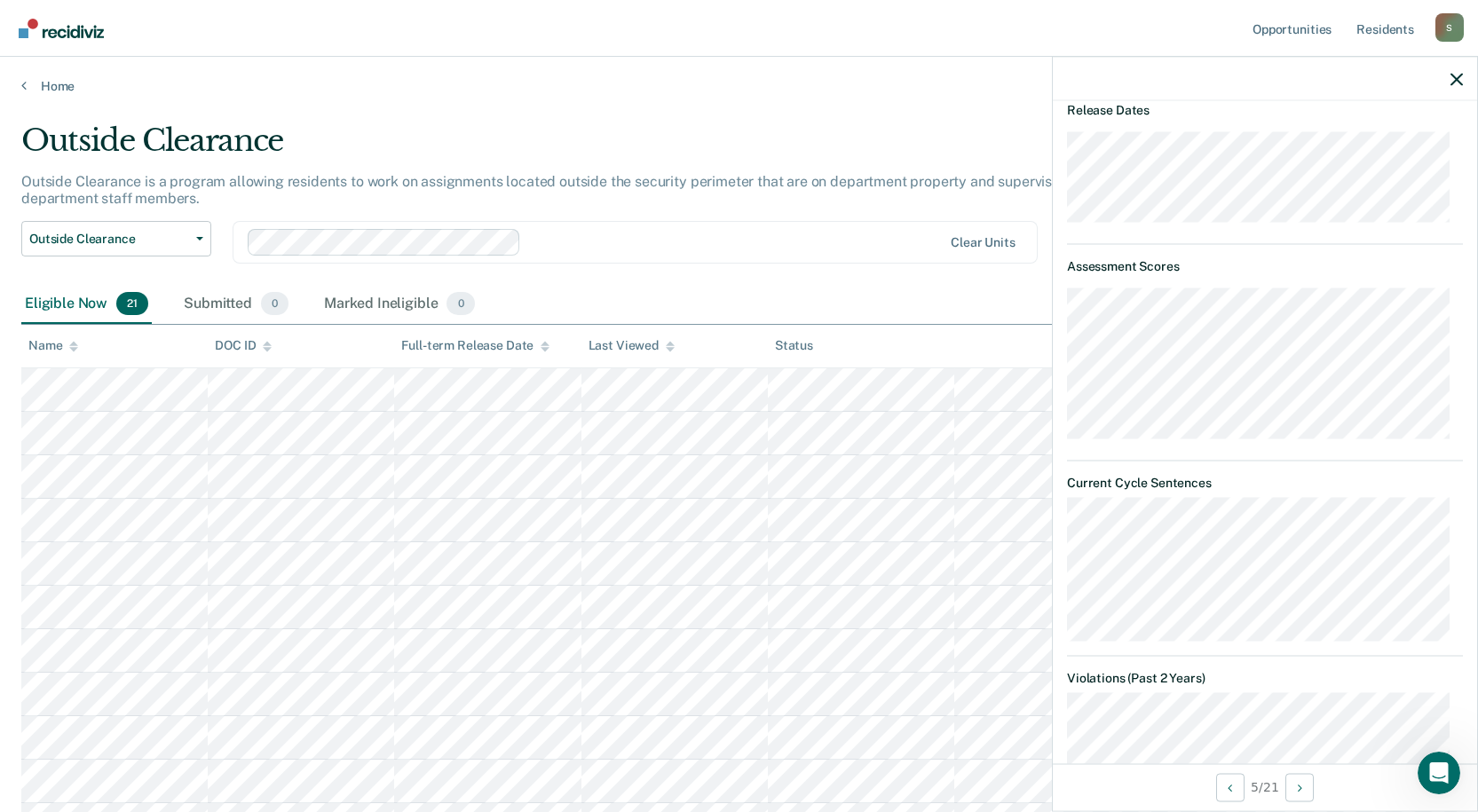
click at [1464, 73] on div at bounding box center [1265, 79] width 424 height 44
click at [1456, 83] on icon "button" at bounding box center [1456, 79] width 13 height 13
